Goal: Task Accomplishment & Management: Manage account settings

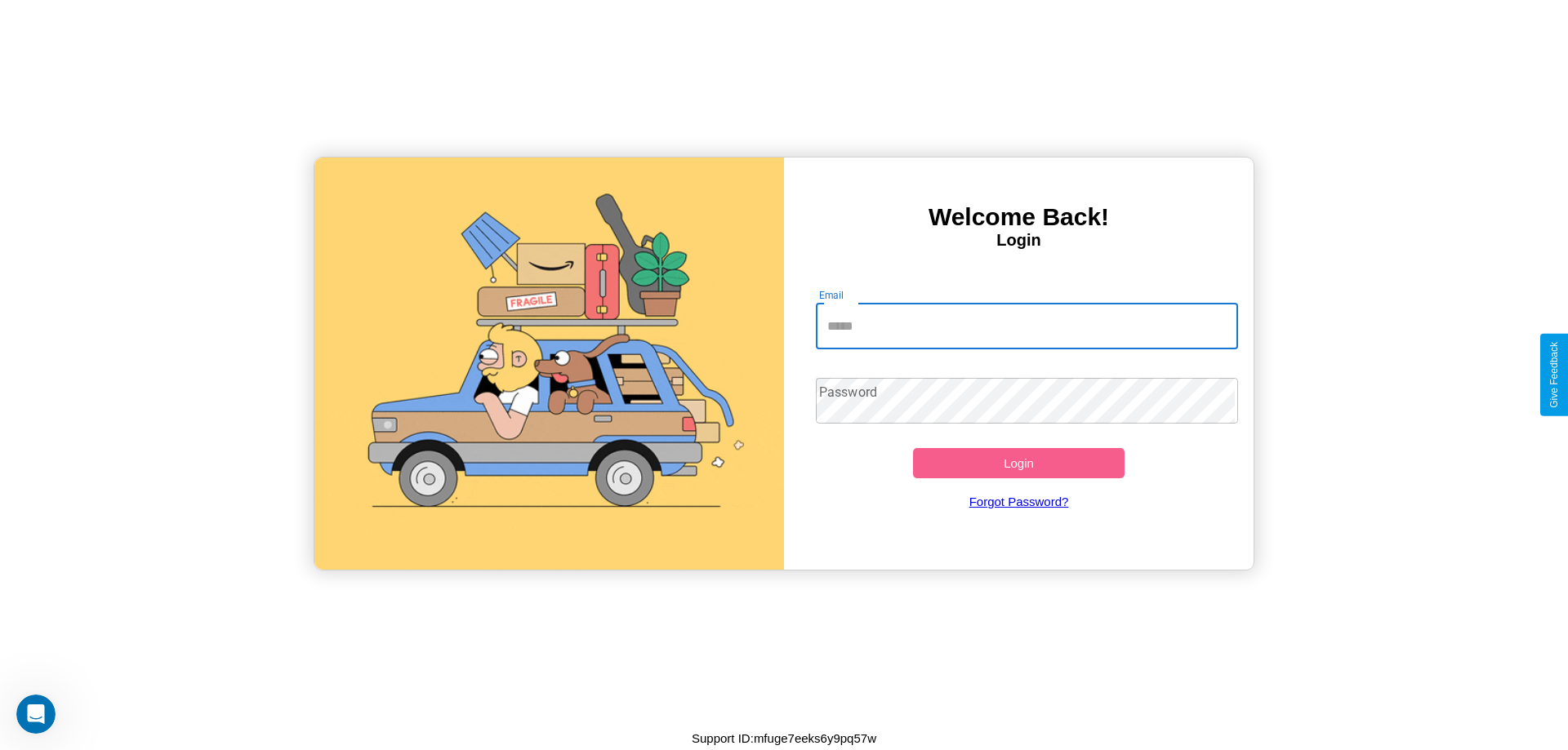
click at [1026, 325] on input "Email" at bounding box center [1027, 326] width 423 height 46
type input "**********"
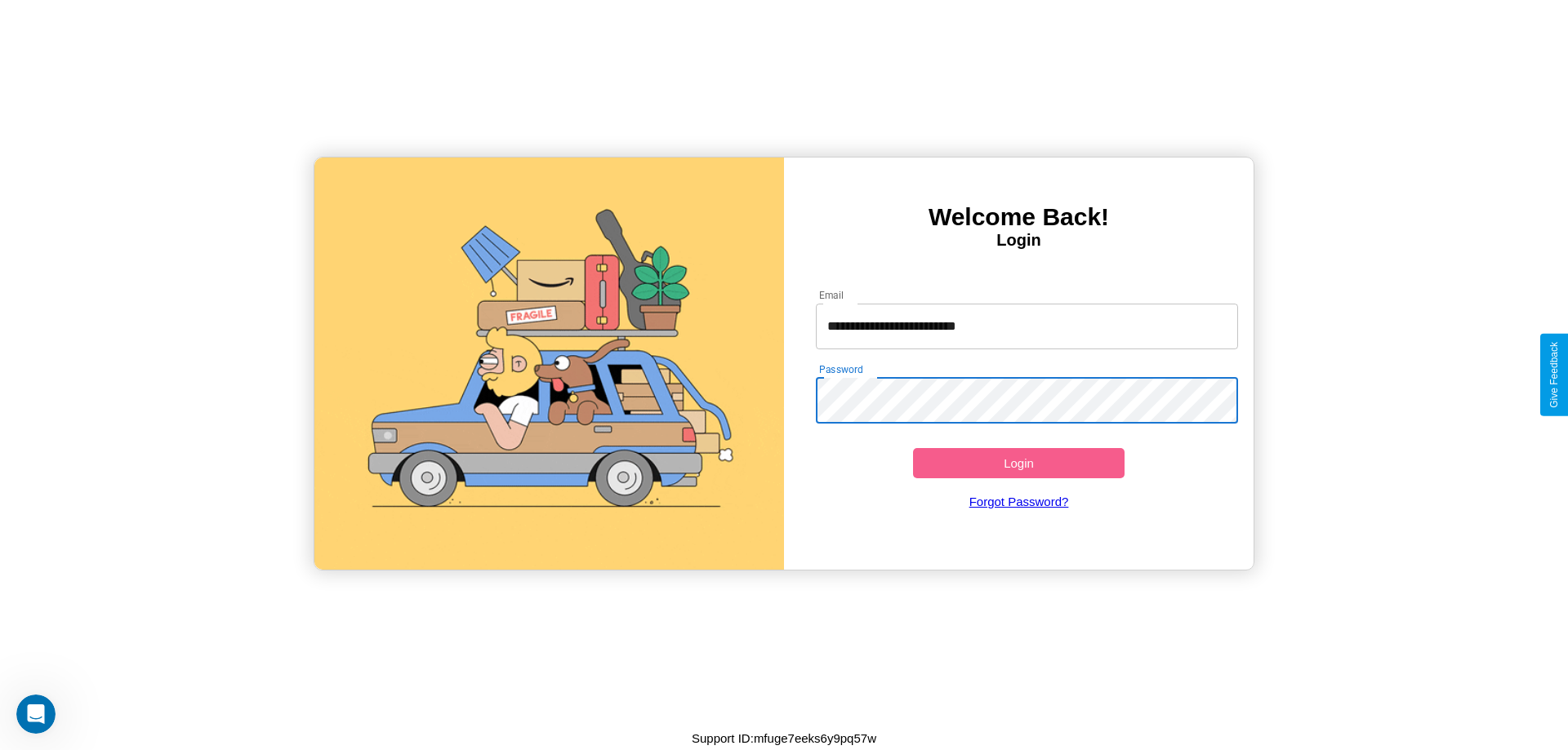
click at [1018, 462] on button "Login" at bounding box center [1018, 463] width 212 height 31
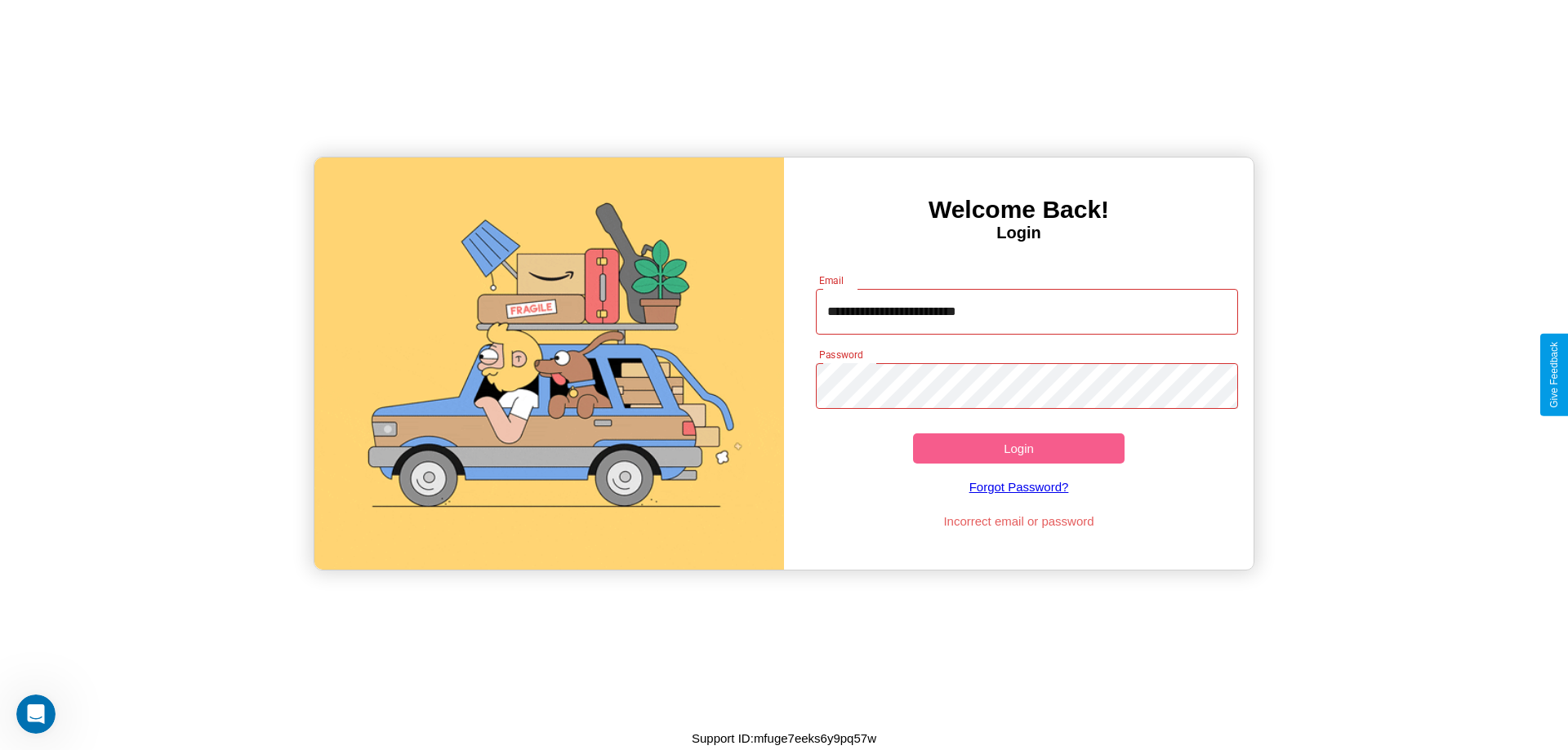
click at [1018, 448] on button "Login" at bounding box center [1018, 449] width 212 height 31
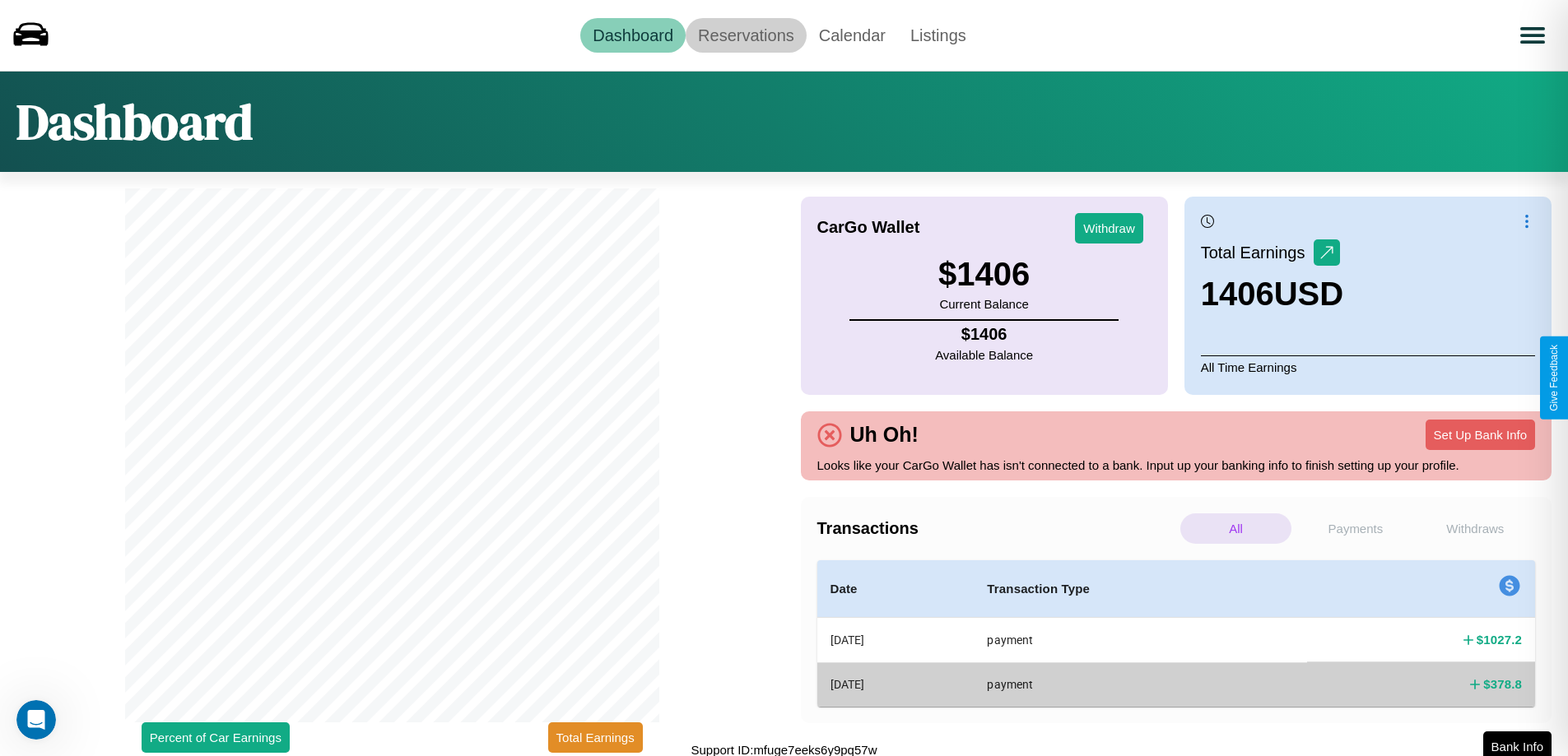
click at [745, 35] on link "Reservations" at bounding box center [745, 35] width 121 height 35
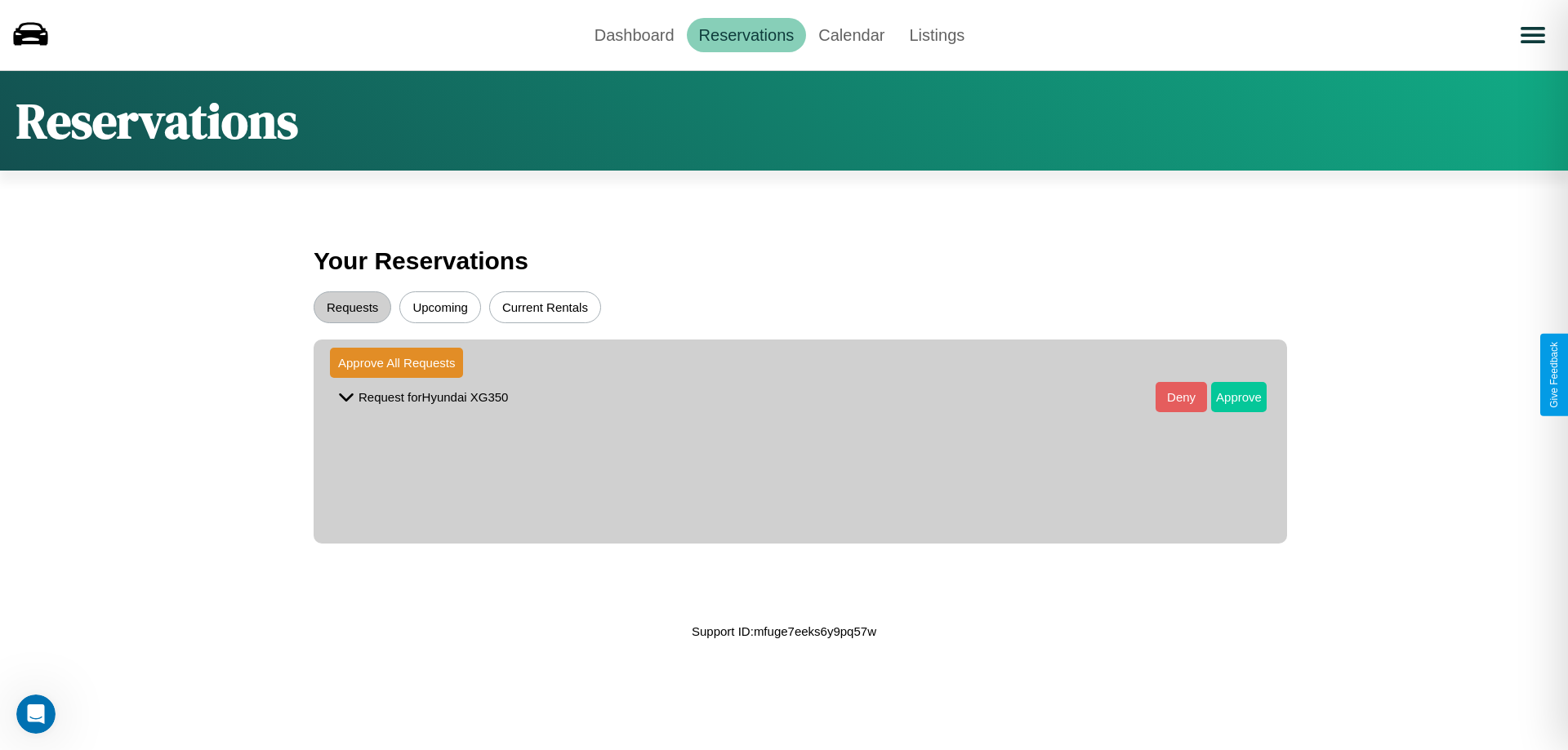
click at [1226, 397] on button "Approve" at bounding box center [1239, 398] width 56 height 31
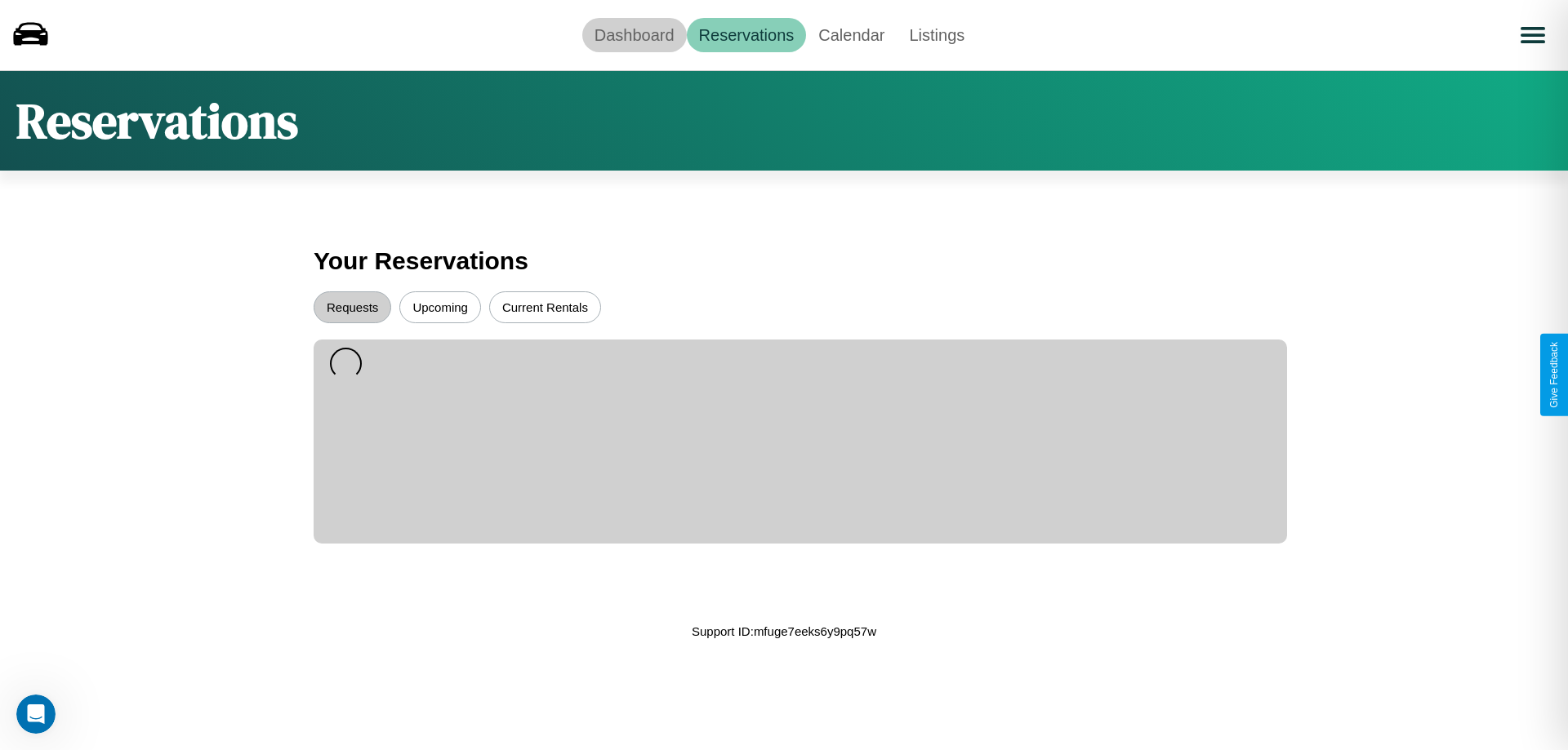
click at [634, 34] on link "Dashboard" at bounding box center [635, 35] width 105 height 34
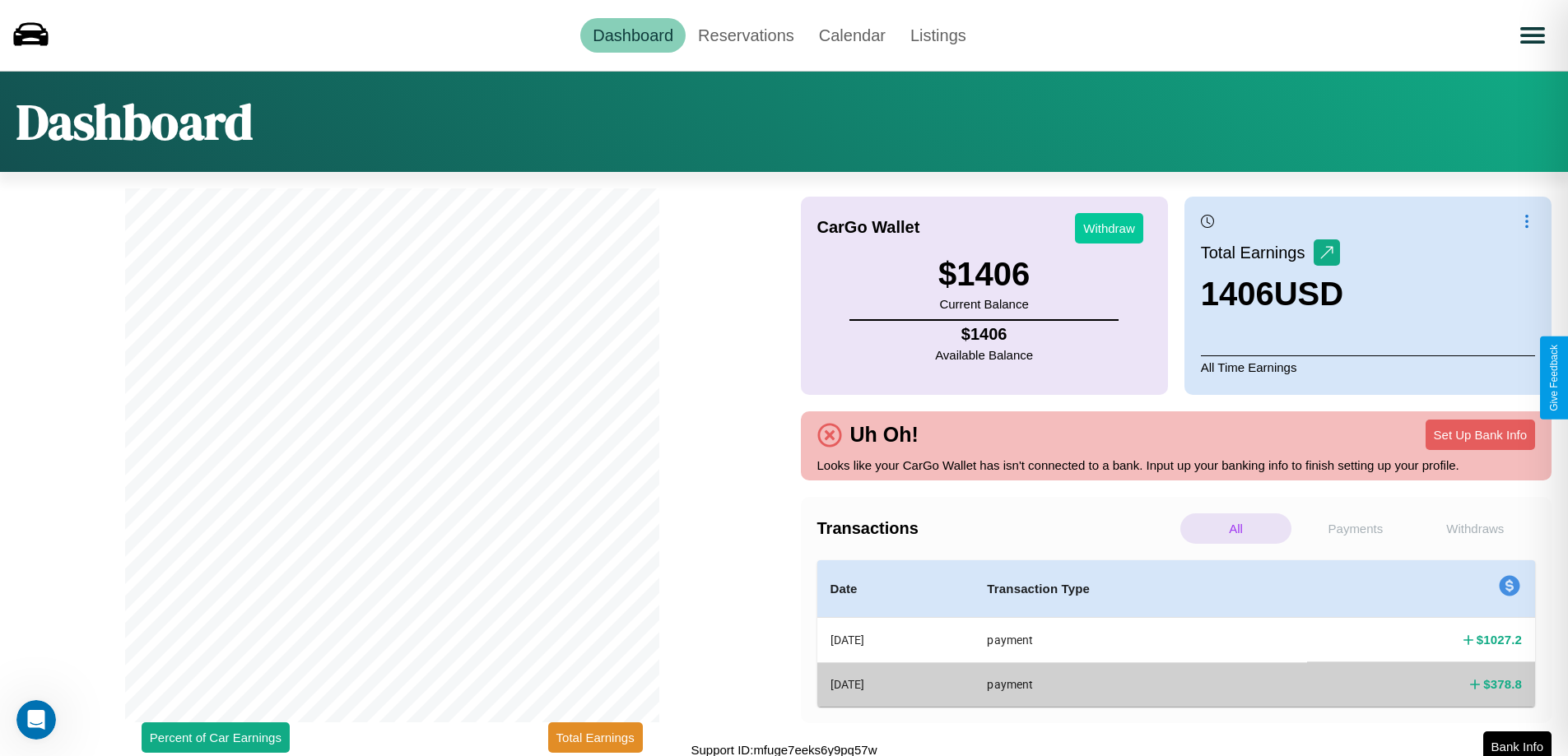
click at [1109, 228] on button "Withdraw" at bounding box center [1109, 229] width 68 height 31
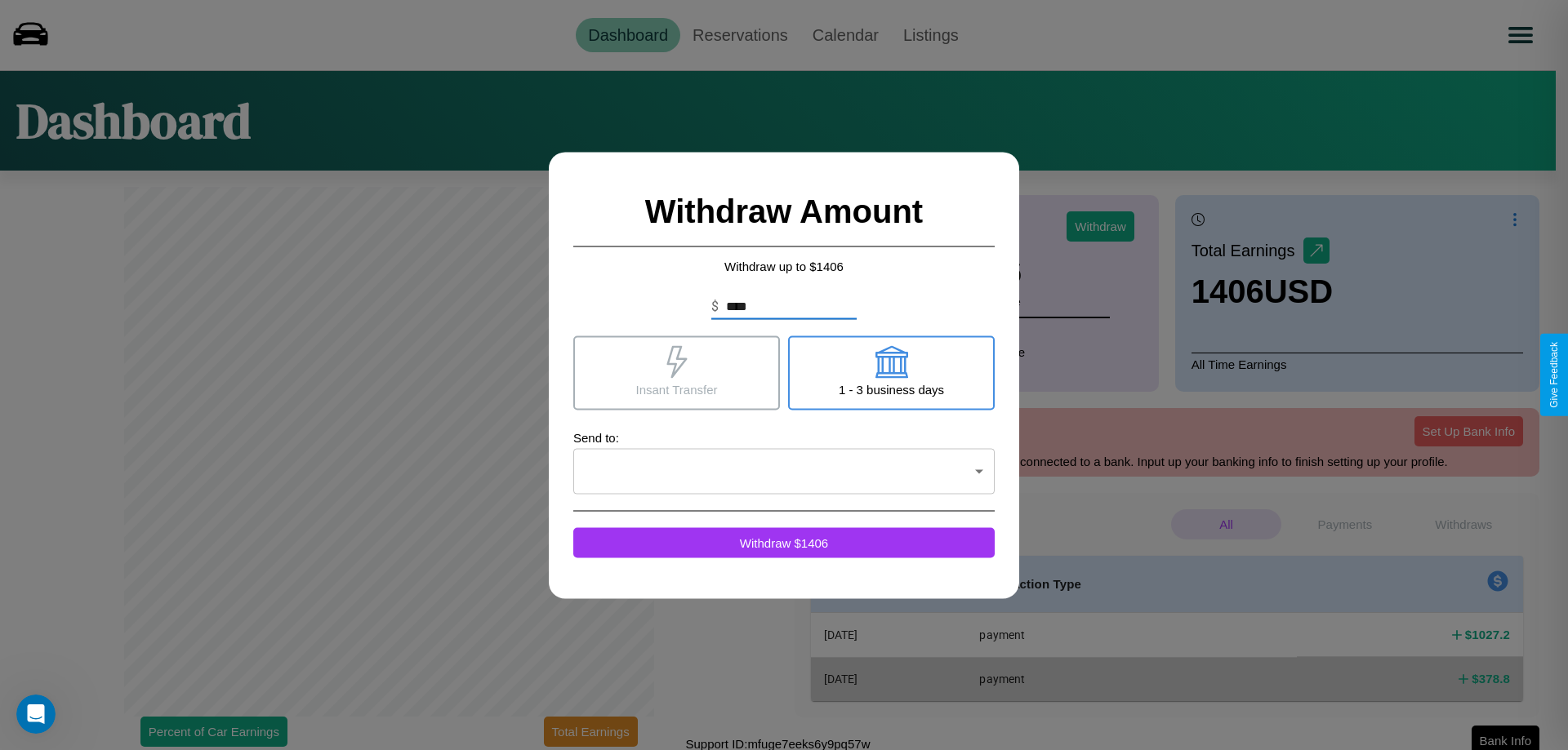
click at [891, 372] on icon at bounding box center [891, 361] width 32 height 32
click at [676, 372] on icon at bounding box center [676, 361] width 21 height 32
